Goal: Complete application form: Complete application form

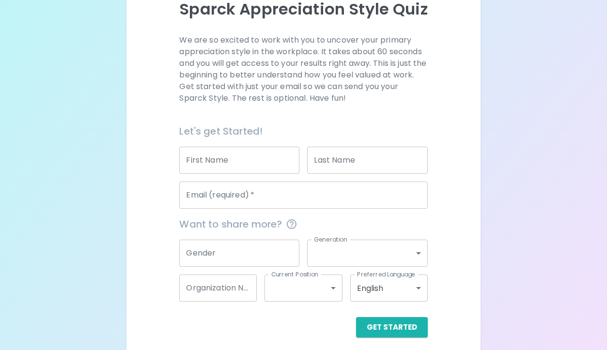
scroll to position [123, 0]
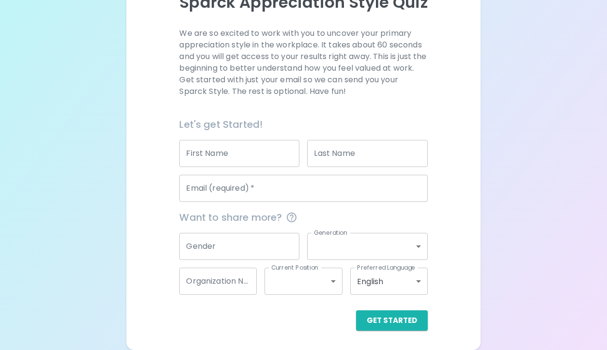
click at [230, 158] on input "First Name" at bounding box center [239, 153] width 120 height 27
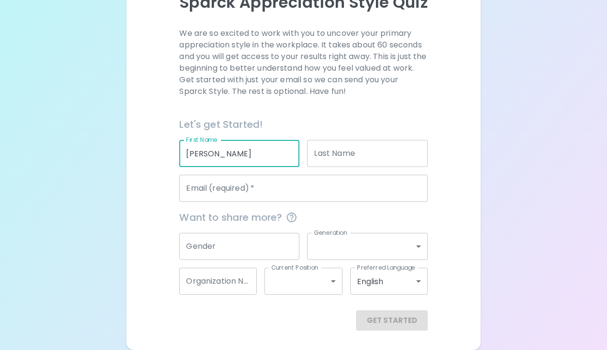
type input "[PERSON_NAME]"
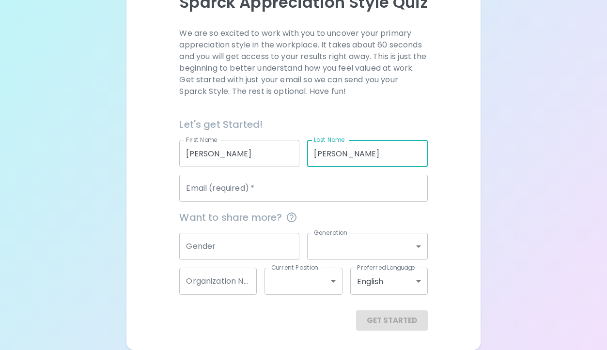
type input "[PERSON_NAME]"
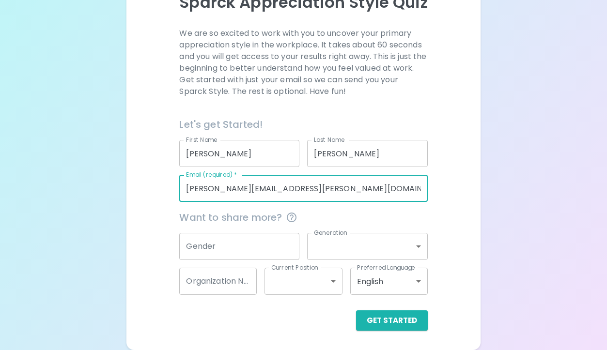
type input "[PERSON_NAME][EMAIL_ADDRESS][PERSON_NAME][DOMAIN_NAME][US_STATE]"
click at [457, 222] on div "We are so excited to work with you to uncover your primary appreciation style i…" at bounding box center [303, 179] width 331 height 303
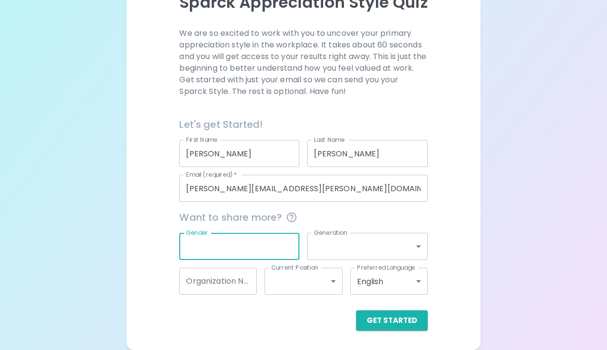
click at [264, 254] on input "Gender" at bounding box center [239, 246] width 120 height 27
type input "[DEMOGRAPHIC_DATA]"
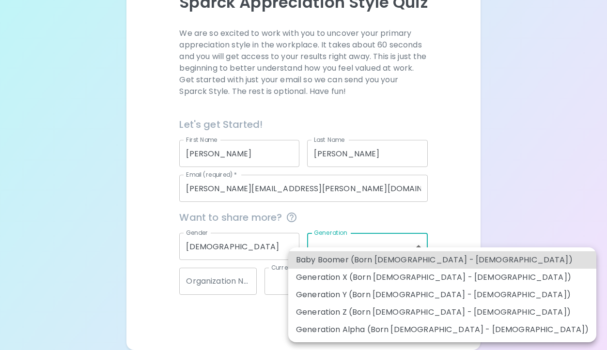
click at [390, 248] on body "Sparck Appreciation Style Quiz We are so excited to work with you to uncover yo…" at bounding box center [303, 114] width 607 height 474
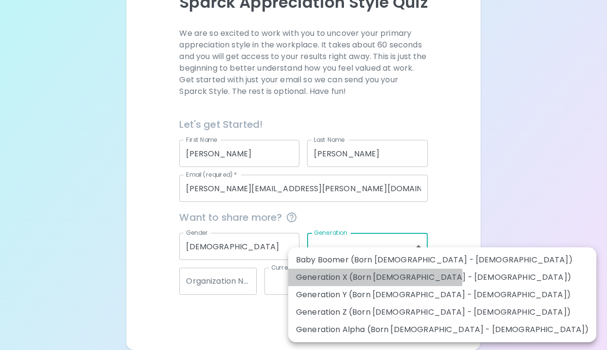
click at [375, 278] on li "Generation X (Born [DEMOGRAPHIC_DATA] - [DEMOGRAPHIC_DATA])" at bounding box center [442, 277] width 308 height 17
type input "generation_x"
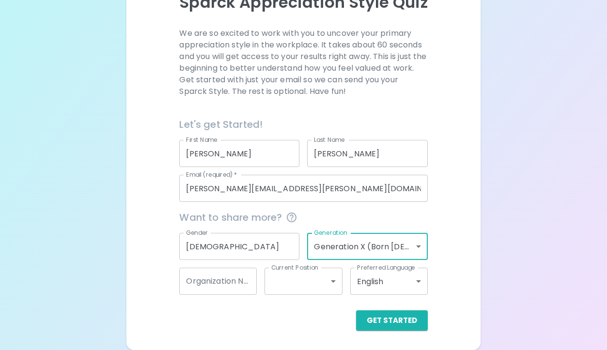
click at [241, 287] on input "Organization Name" at bounding box center [218, 281] width 78 height 27
click at [314, 326] on div "Get Started" at bounding box center [303, 321] width 248 height 20
click at [319, 284] on body "Sparck Appreciation Style Quiz We are so excited to work with you to uncover yo…" at bounding box center [303, 114] width 607 height 474
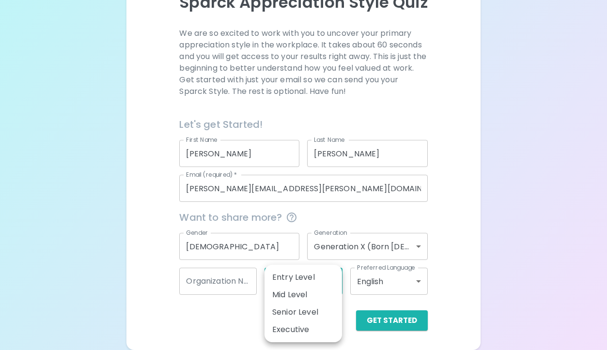
click at [231, 322] on div at bounding box center [303, 175] width 607 height 350
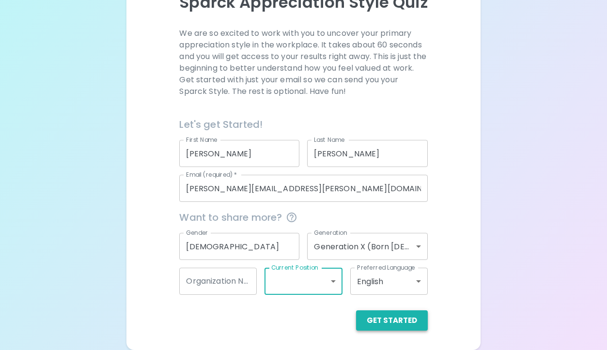
click at [385, 330] on button "Get Started" at bounding box center [392, 321] width 72 height 20
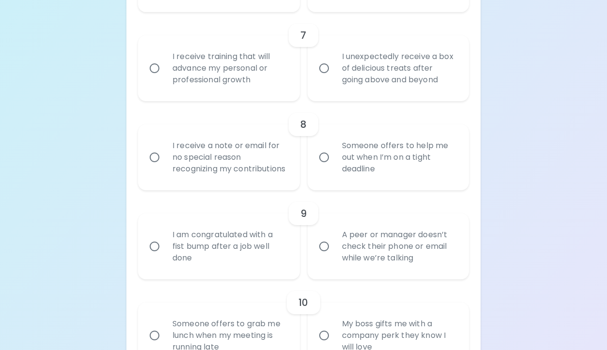
scroll to position [777, 0]
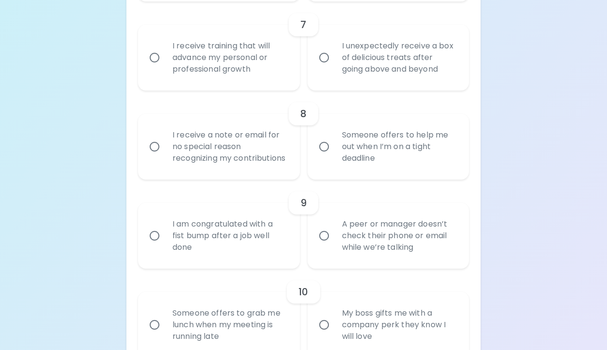
click at [337, 230] on div "A peer or manager doesn’t check their phone or email while we’re talking" at bounding box center [398, 236] width 129 height 58
click at [334, 230] on input "A peer or manager doesn’t check their phone or email while we’re talking" at bounding box center [324, 236] width 20 height 20
radio input "true"
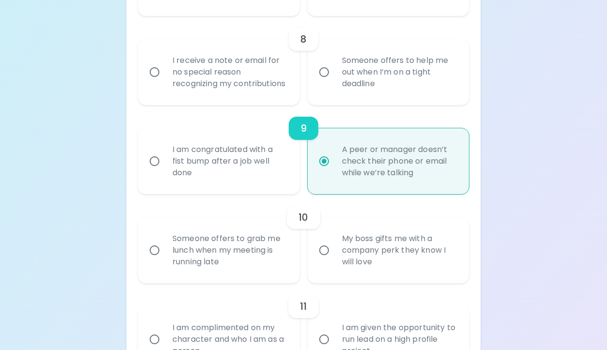
scroll to position [855, 0]
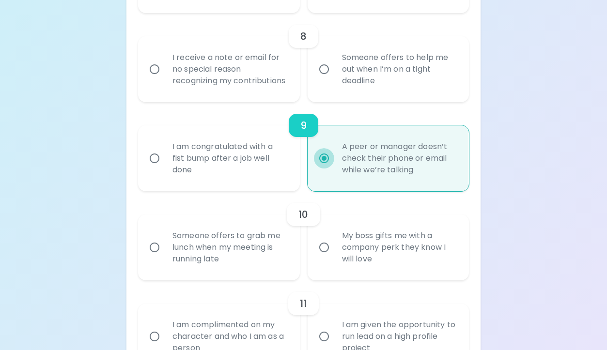
click at [320, 169] on input "A peer or manager doesn’t check their phone or email while we’re talking" at bounding box center [324, 158] width 20 height 20
click at [387, 129] on div "9" at bounding box center [303, 125] width 331 height 23
click at [306, 133] on h6 "9" at bounding box center [303, 126] width 6 height 16
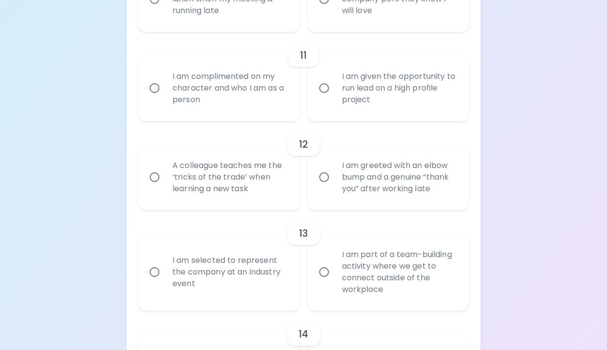
scroll to position [1106, 0]
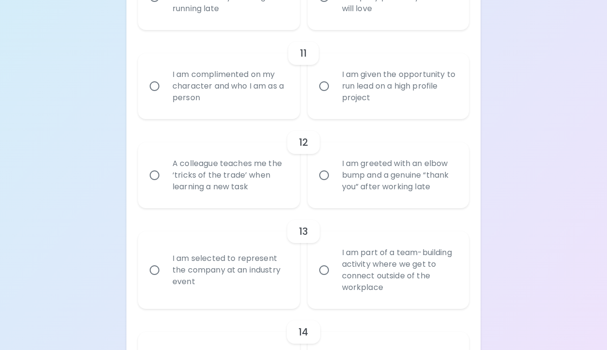
click at [156, 96] on input "I am complimented on my character and who I am as a person" at bounding box center [154, 86] width 20 height 20
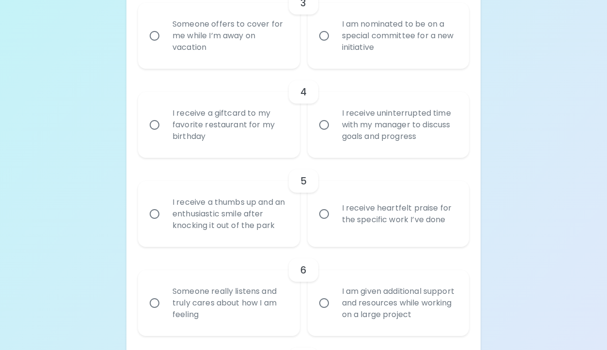
scroll to position [441, 0]
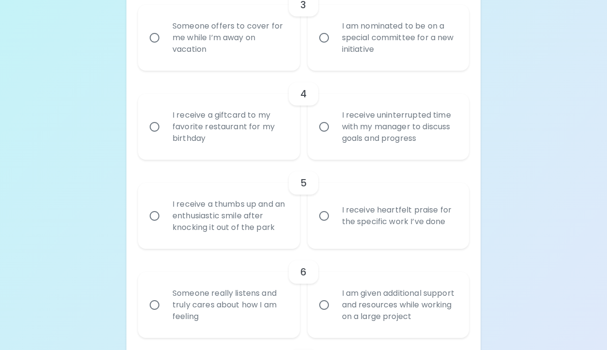
radio input "true"
click at [159, 41] on input "Someone offers to cover for me while I’m away on vacation" at bounding box center [154, 38] width 20 height 20
radio input "false"
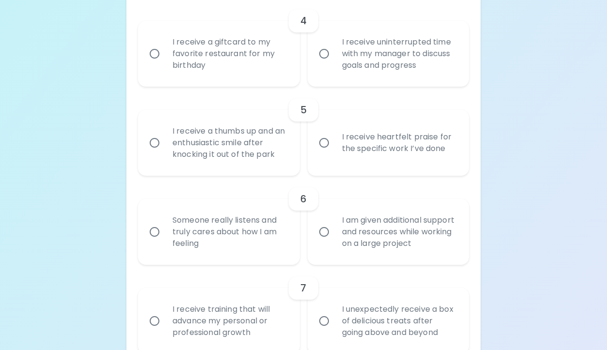
scroll to position [518, 0]
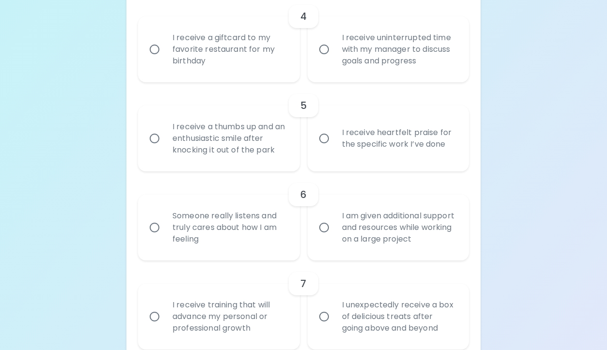
radio input "true"
click at [157, 53] on input "I receive a giftcard to my favorite restaurant for my birthday" at bounding box center [154, 49] width 20 height 20
radio input "false"
radio input "true"
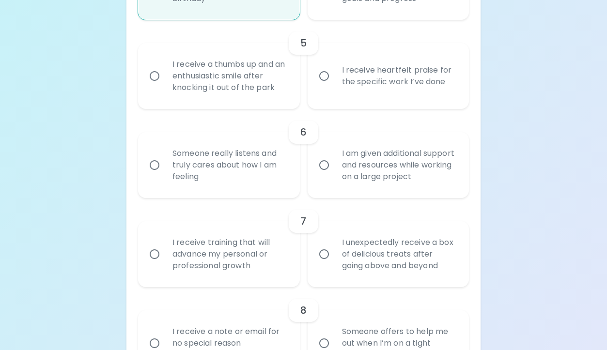
scroll to position [596, 0]
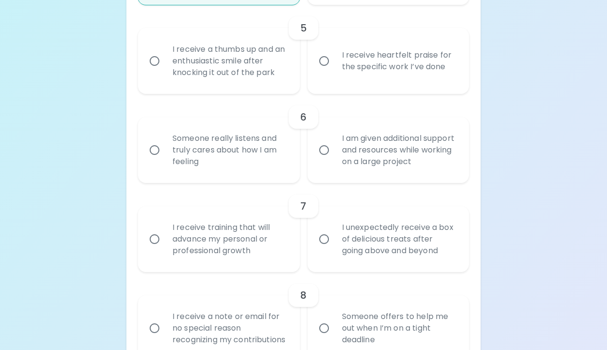
radio input "true"
click at [322, 64] on input "I receive heartfelt praise for the specific work I’ve done" at bounding box center [324, 61] width 20 height 20
radio input "false"
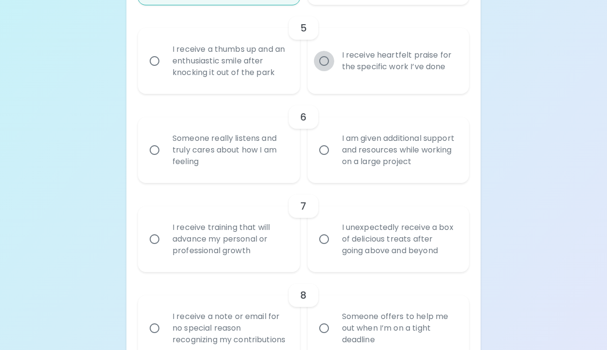
radio input "true"
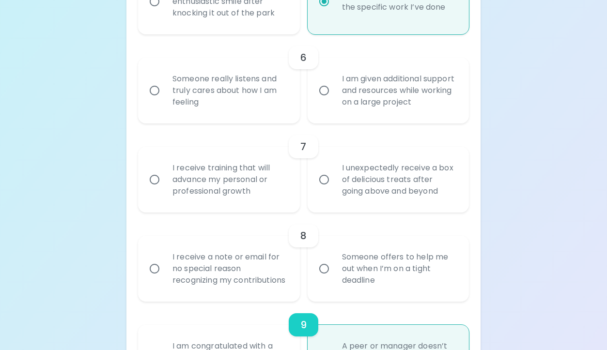
scroll to position [673, 0]
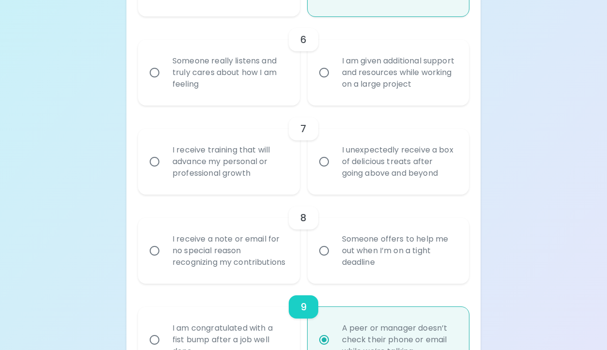
radio input "true"
click at [155, 72] on input "Someone really listens and truly cares about how I am feeling" at bounding box center [154, 73] width 20 height 20
radio input "false"
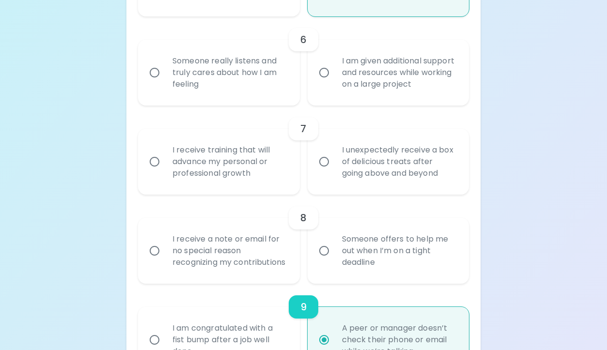
radio input "false"
radio input "true"
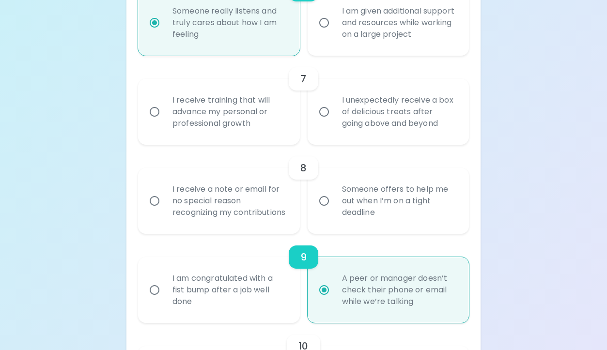
scroll to position [751, 0]
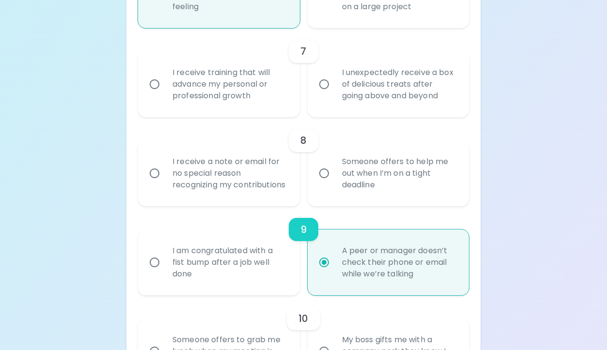
radio input "true"
click at [326, 86] on input "I unexpectedly receive a box of delicious treats after going above and beyond" at bounding box center [324, 84] width 20 height 20
radio input "false"
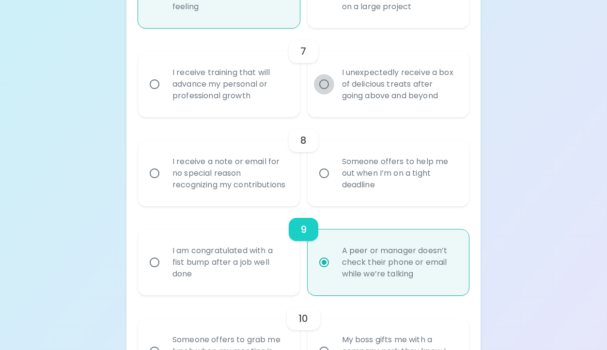
radio input "false"
radio input "true"
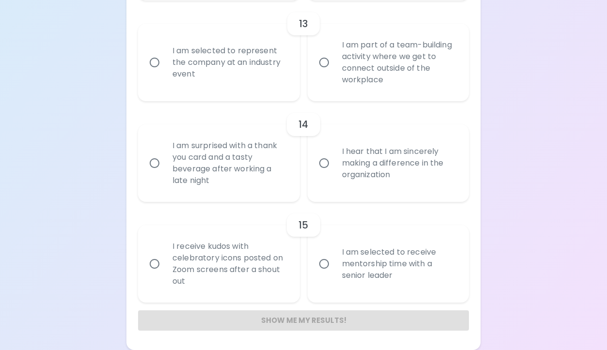
scroll to position [1325, 0]
radio input "true"
click at [156, 159] on input "I am surprised with a thank you card and a tasty beverage after working a late …" at bounding box center [154, 163] width 20 height 20
radio input "false"
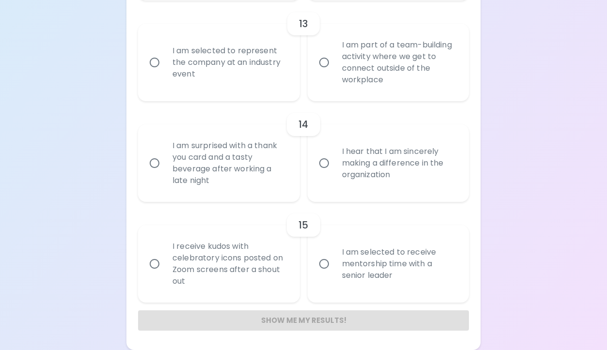
radio input "false"
radio input "true"
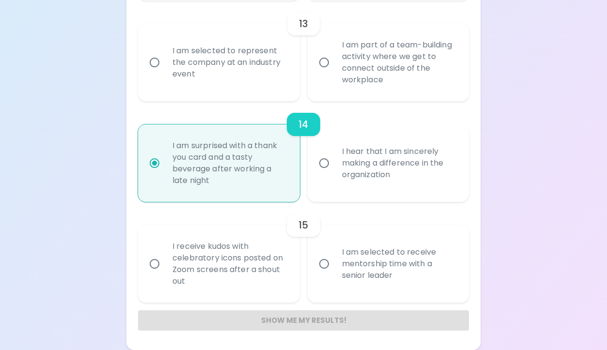
radio input "true"
click at [337, 322] on div "Show me my results!" at bounding box center [303, 321] width 331 height 20
click at [313, 322] on div "Show me my results!" at bounding box center [303, 321] width 331 height 20
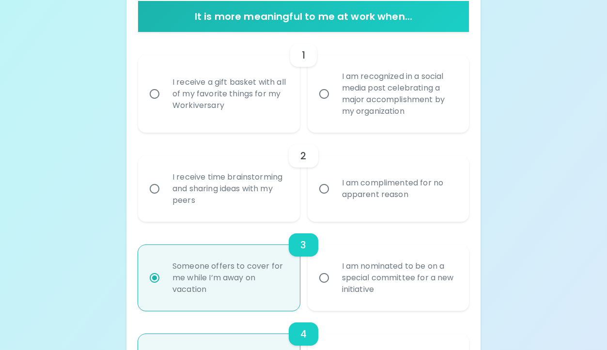
scroll to position [203, 0]
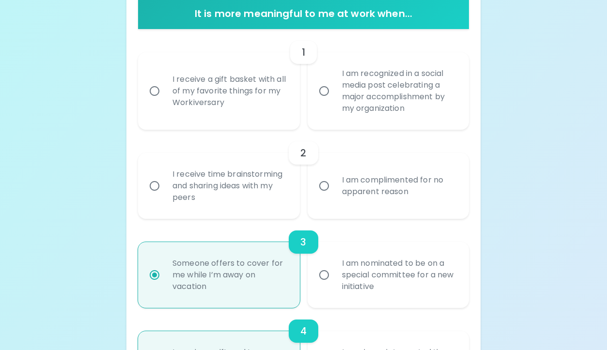
click at [156, 92] on input "I receive a gift basket with all of my favorite things for my Workiversary" at bounding box center [154, 91] width 20 height 20
radio input "false"
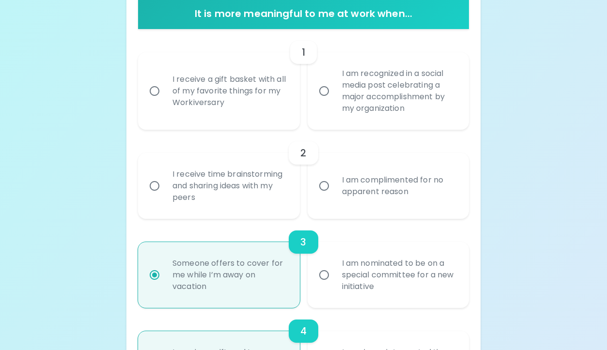
radio input "false"
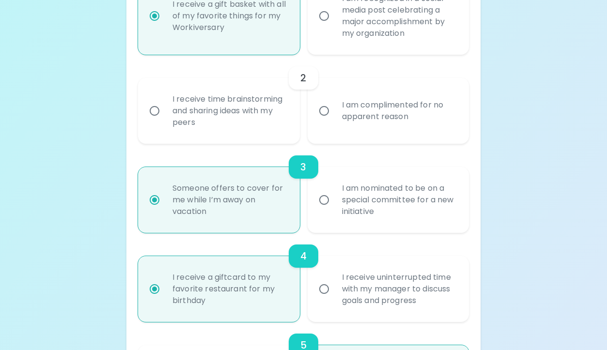
scroll to position [281, 0]
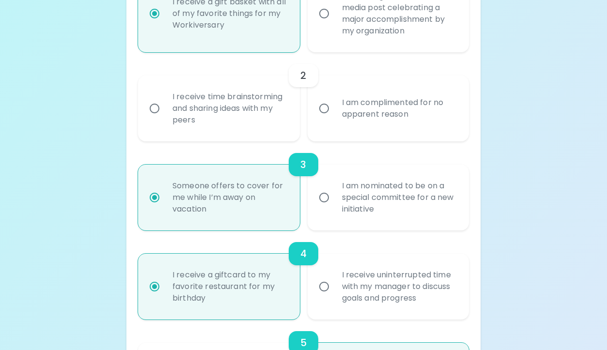
radio input "true"
click at [326, 111] on input "I am complimented for no apparent reason" at bounding box center [324, 108] width 20 height 20
radio input "false"
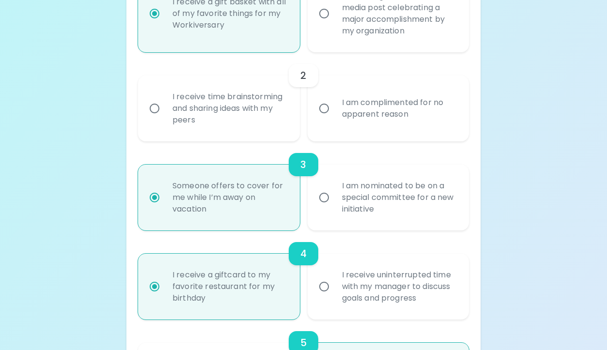
radio input "false"
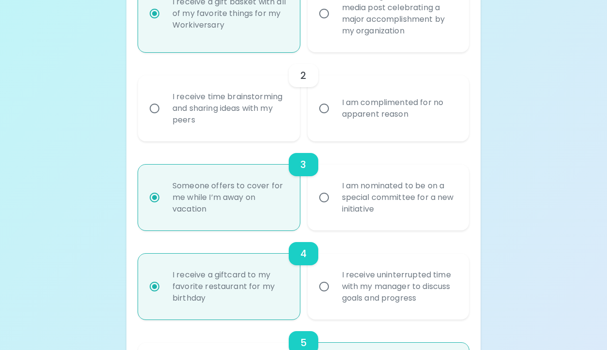
radio input "true"
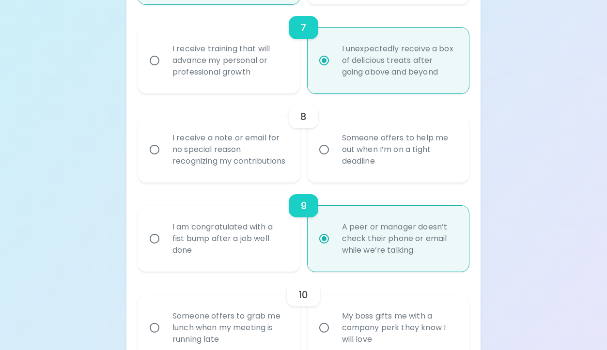
scroll to position [775, 0]
radio input "true"
click at [155, 153] on input "I receive a note or email for no special reason recognizing my contributions" at bounding box center [154, 149] width 20 height 20
radio input "false"
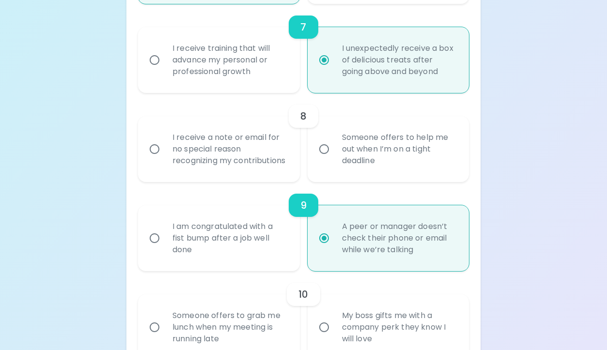
radio input "false"
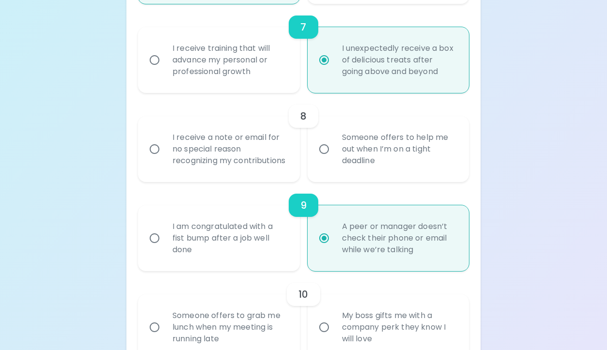
radio input "false"
radio input "true"
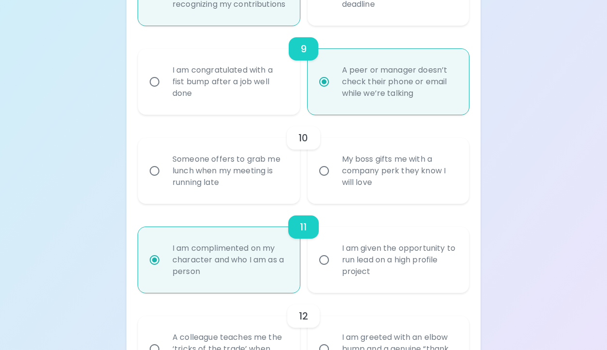
scroll to position [950, 0]
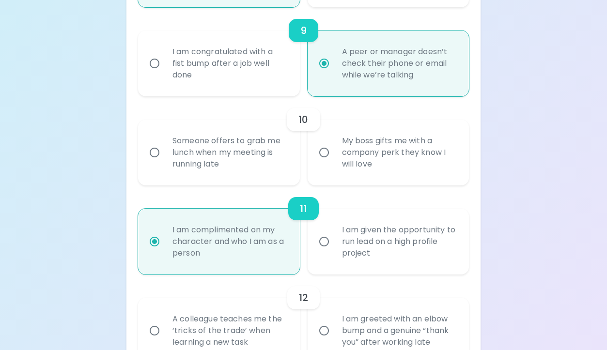
radio input "true"
click at [155, 162] on input "Someone offers to grab me lunch when my meeting is running late" at bounding box center [154, 152] width 20 height 20
radio input "false"
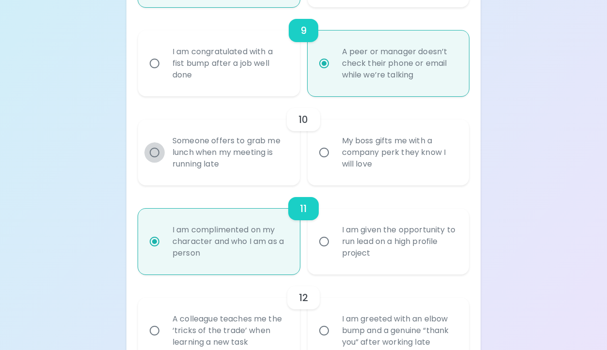
radio input "false"
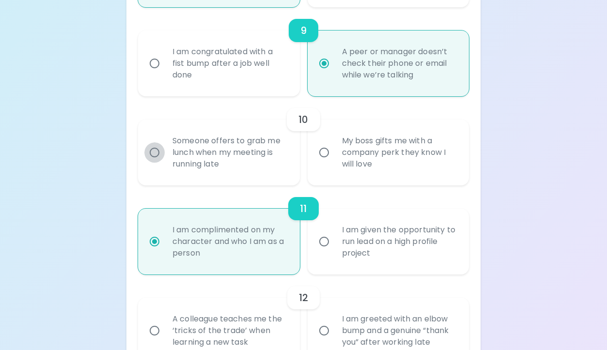
radio input "false"
radio input "true"
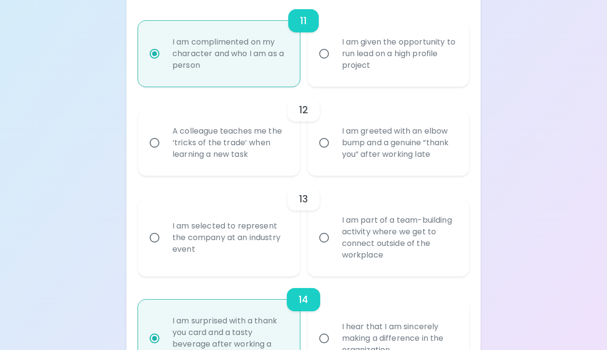
scroll to position [1142, 0]
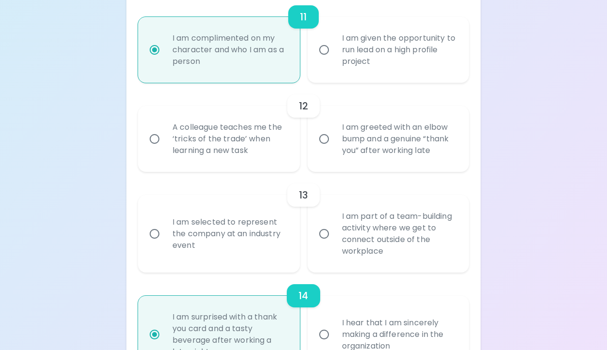
radio input "true"
click at [158, 149] on input "A colleague teaches me the ‘tricks of the trade’ when learning a new task" at bounding box center [154, 139] width 20 height 20
radio input "false"
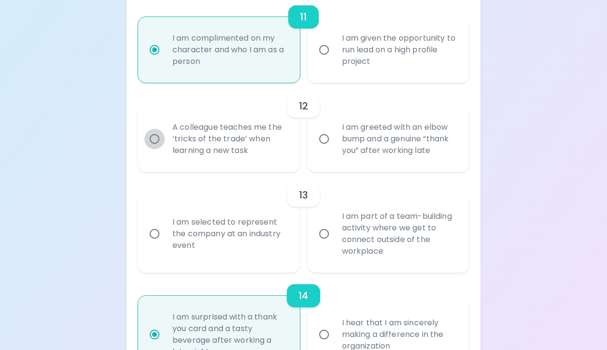
radio input "false"
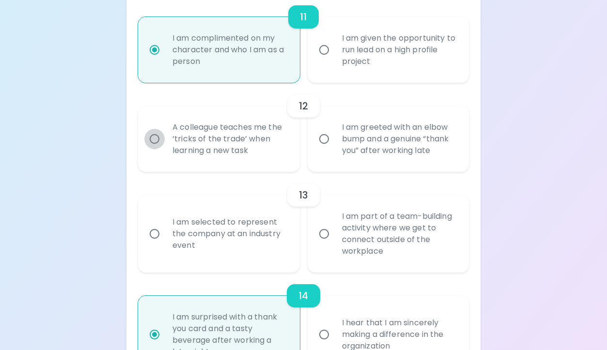
radio input "false"
radio input "true"
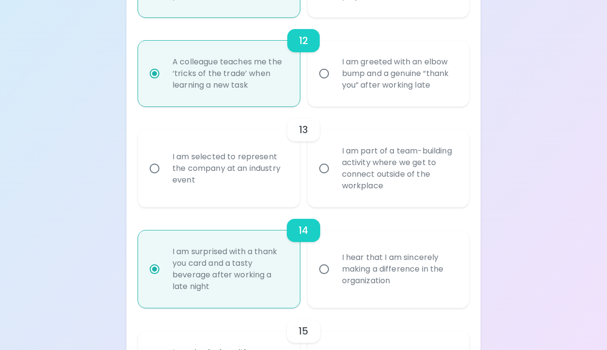
scroll to position [1219, 0]
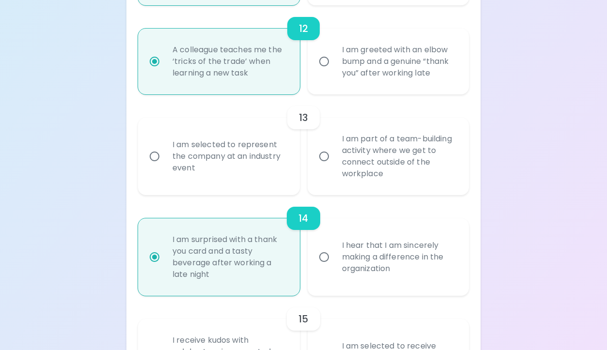
radio input "true"
click at [320, 166] on input "I am part of a team-building activity where we get to connect outside of the wo…" at bounding box center [324, 156] width 20 height 20
radio input "false"
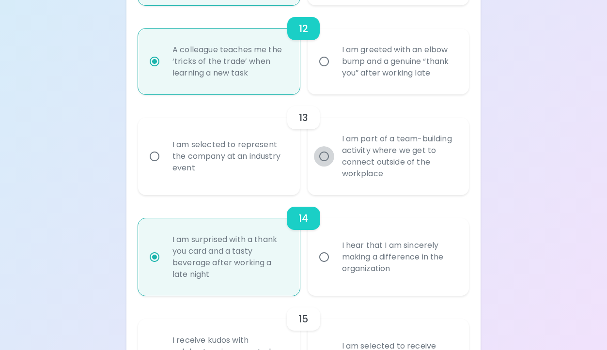
radio input "false"
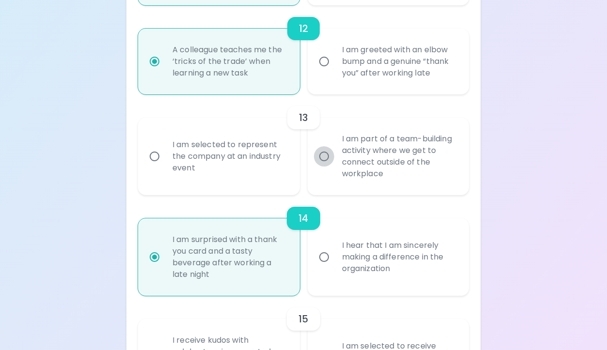
radio input "false"
radio input "true"
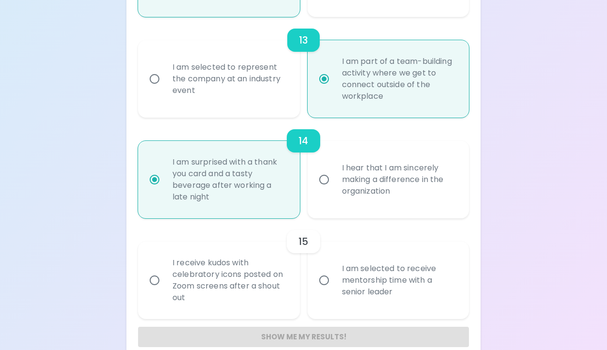
scroll to position [1325, 0]
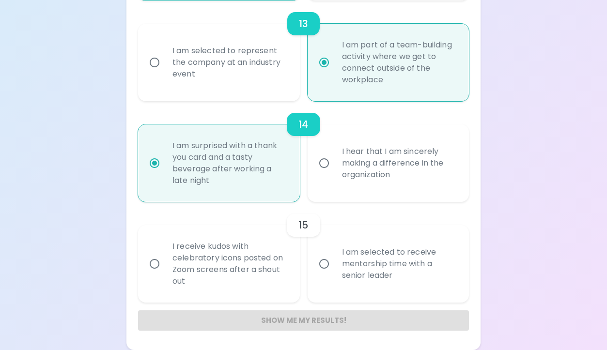
radio input "true"
click at [324, 270] on input "I am selected to receive mentorship time with a senior leader" at bounding box center [324, 264] width 20 height 20
radio input "false"
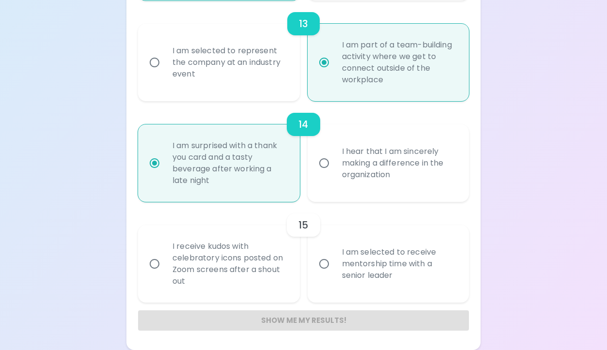
radio input "false"
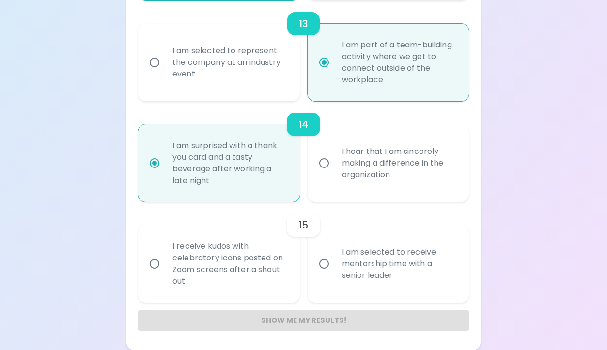
radio input "false"
radio input "true"
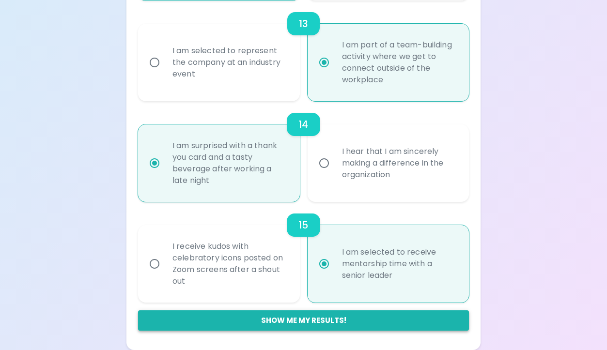
radio input "true"
click at [305, 326] on button "Show me my results!" at bounding box center [303, 321] width 331 height 20
radio input "false"
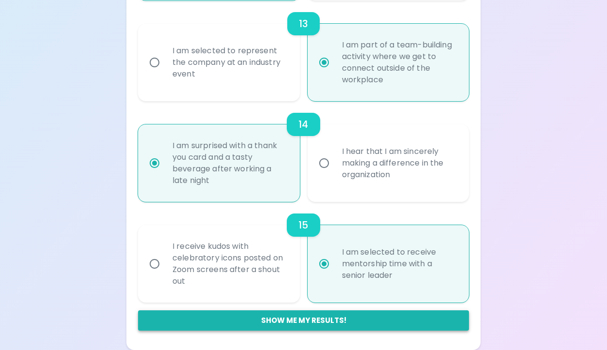
radio input "false"
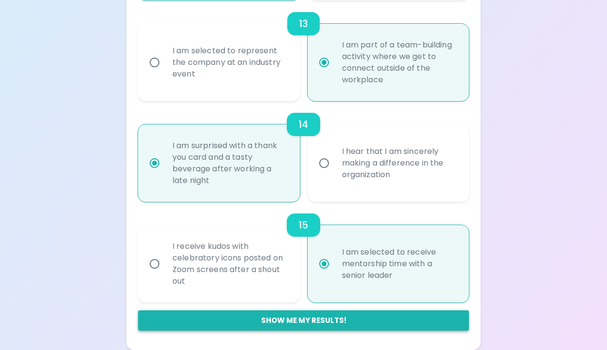
radio input "false"
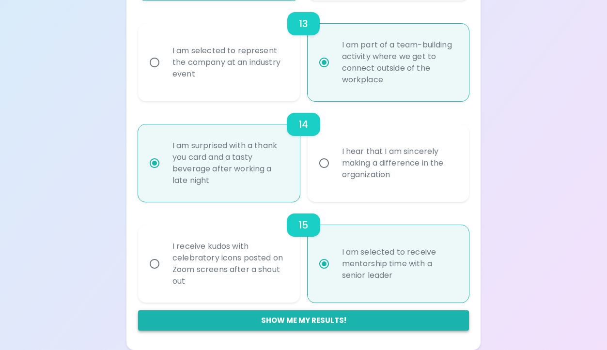
radio input "false"
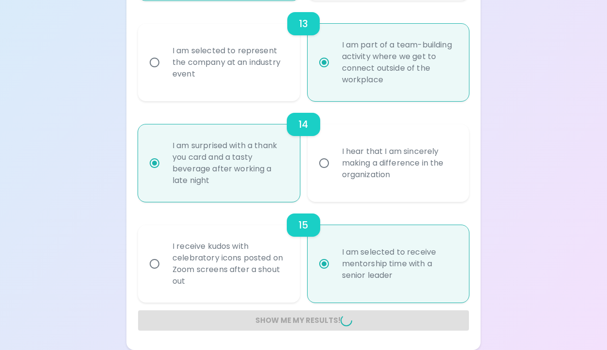
radio input "false"
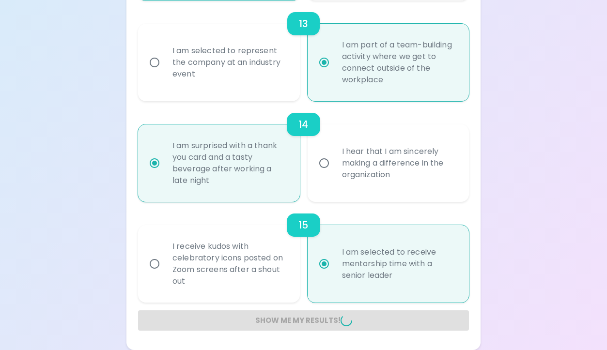
radio input "false"
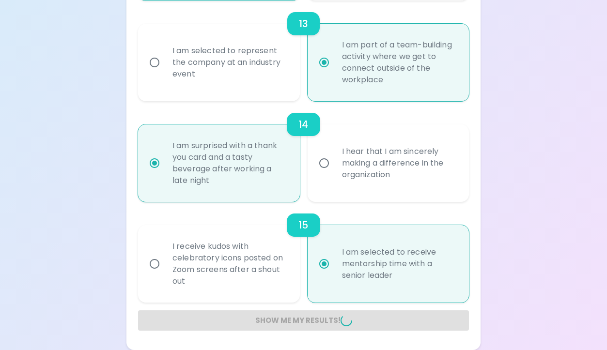
radio input "false"
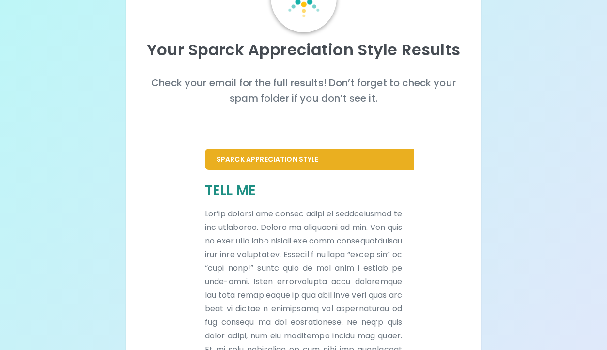
scroll to position [0, 0]
